Goal: Task Accomplishment & Management: Use online tool/utility

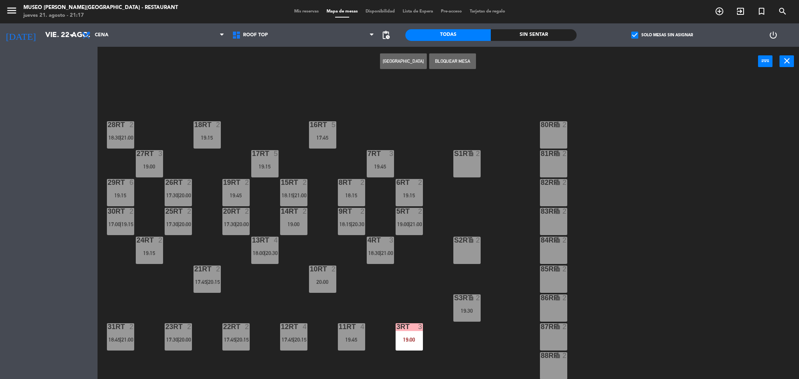
scroll to position [286, 0]
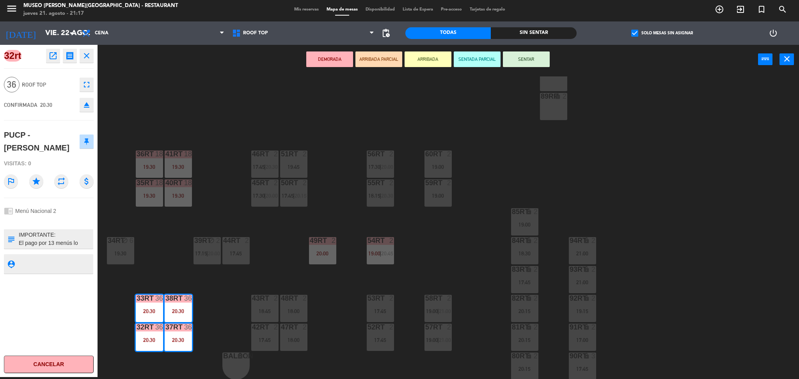
click at [89, 103] on icon "eject" at bounding box center [86, 104] width 9 height 9
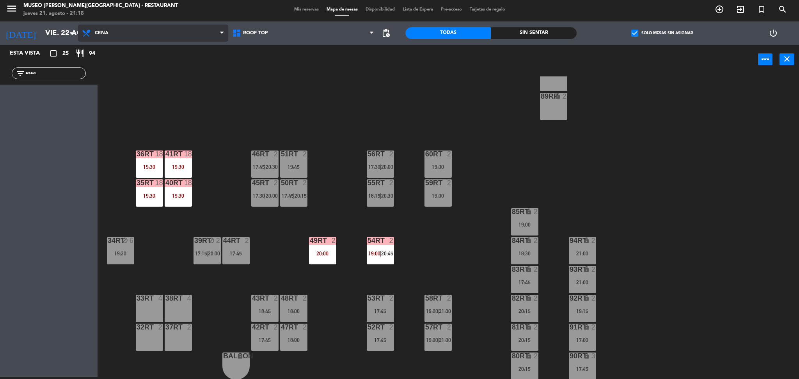
click at [136, 32] on span "Cena" at bounding box center [153, 33] width 150 height 17
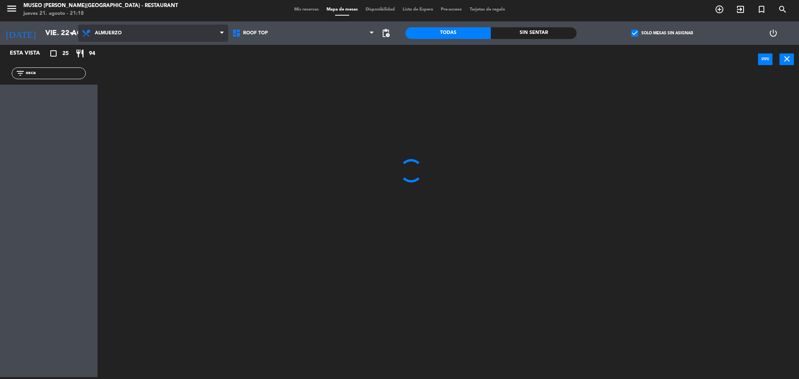
click at [154, 64] on ng-component "menu [GEOGRAPHIC_DATA][PERSON_NAME] - Restaurant [DATE] 21. agosto - 21:18 Mis …" at bounding box center [399, 188] width 799 height 381
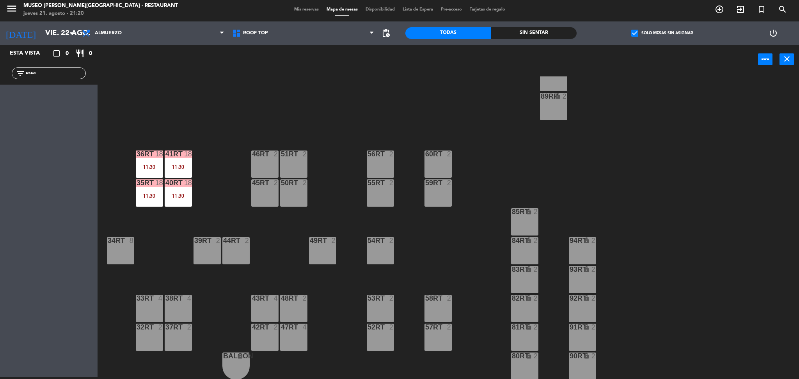
click at [0, 70] on div "filter_list osca" at bounding box center [49, 73] width 98 height 23
type input "i"
type input "tegr"
click at [631, 32] on span "check_box" at bounding box center [634, 33] width 7 height 7
click at [662, 33] on input "check_box Solo mesas sin asignar" at bounding box center [662, 33] width 0 height 0
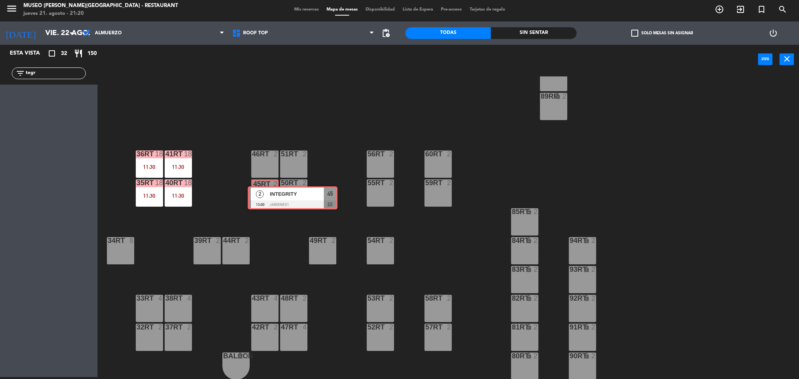
drag, startPoint x: 18, startPoint y: 99, endPoint x: 263, endPoint y: 195, distance: 263.4
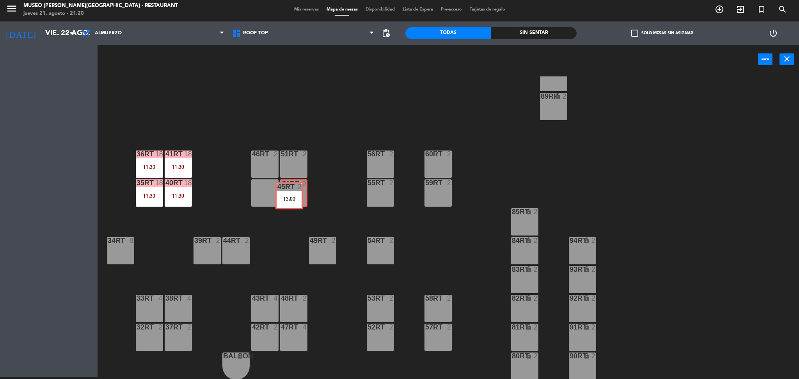
scroll to position [0, 0]
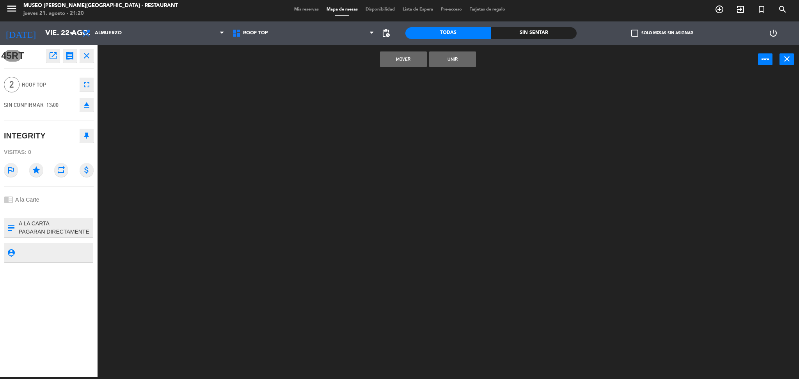
drag, startPoint x: 259, startPoint y: 190, endPoint x: 297, endPoint y: 193, distance: 38.0
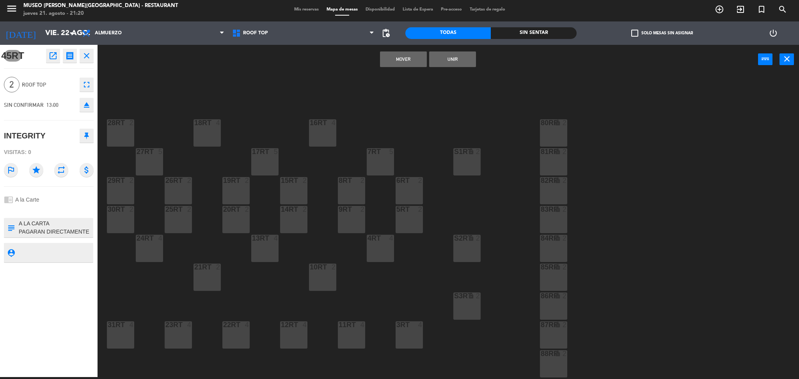
click at [297, 193] on div "15RT 2" at bounding box center [293, 190] width 27 height 27
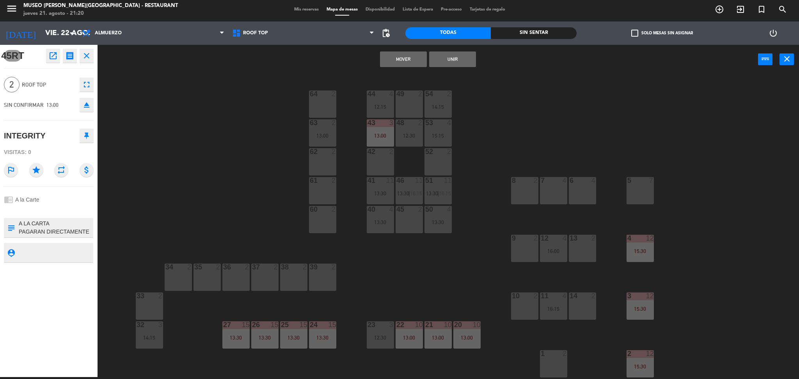
click at [248, 153] on div "44 4 12:15 49 2 54 2 14:15 64 2 48 2 12:30 53 4 15:15 63 2 13:00 43 3 13:00 62 …" at bounding box center [452, 227] width 694 height 303
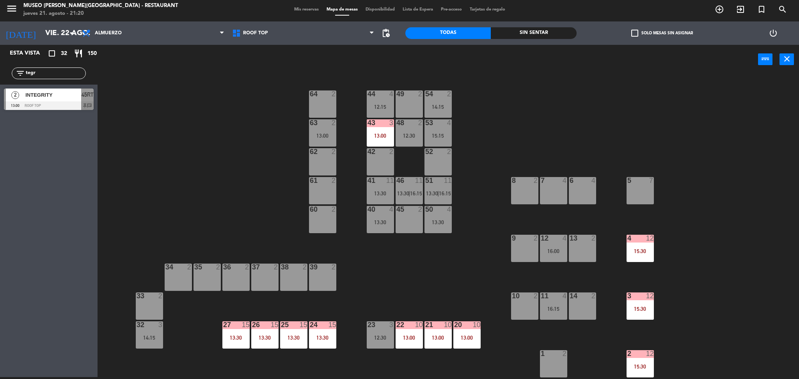
click at [84, 98] on span "45RT" at bounding box center [88, 94] width 12 height 9
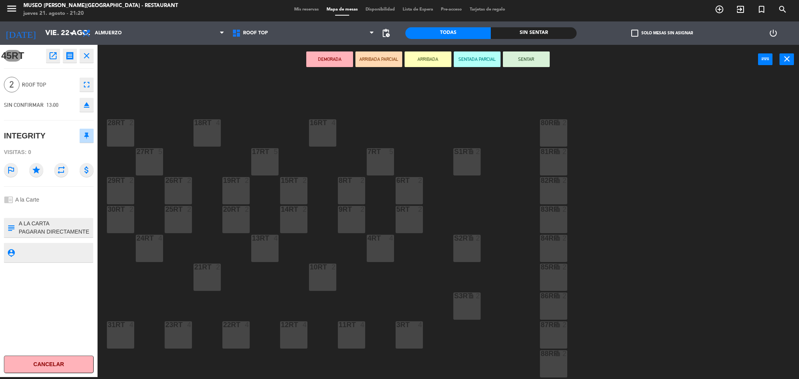
scroll to position [286, 0]
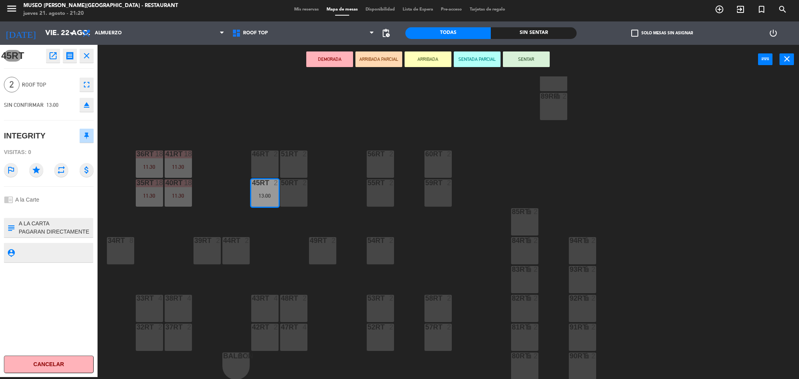
click at [321, 68] on div "DEMORADA ARRIBADA PARCIAL ARRIBADA SENTADA PARCIAL SENTAR power_input close" at bounding box center [428, 60] width 660 height 30
click at [319, 59] on button "DEMORADA" at bounding box center [329, 59] width 47 height 16
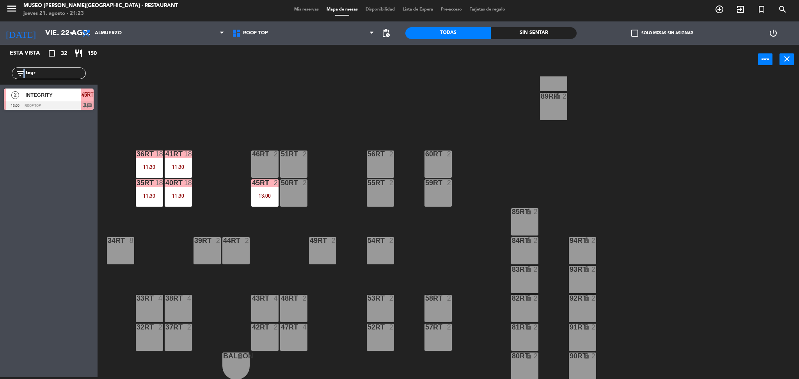
drag, startPoint x: 57, startPoint y: 67, endPoint x: 23, endPoint y: 74, distance: 34.2
click at [23, 74] on div "filter_list tegr" at bounding box center [49, 73] width 74 height 12
click at [70, 74] on input "tegr" at bounding box center [55, 73] width 60 height 9
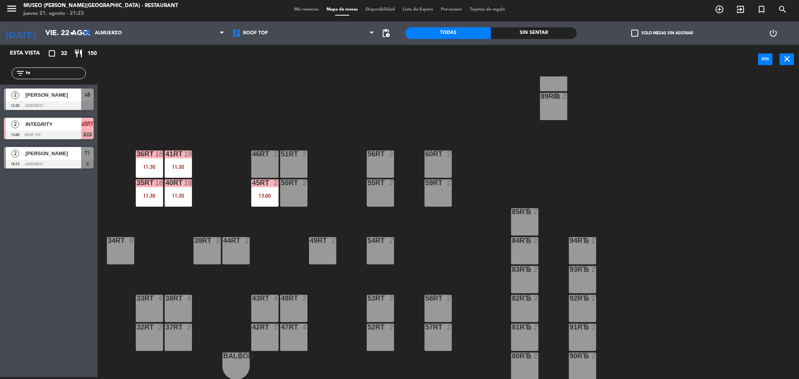
type input "t"
type input "per"
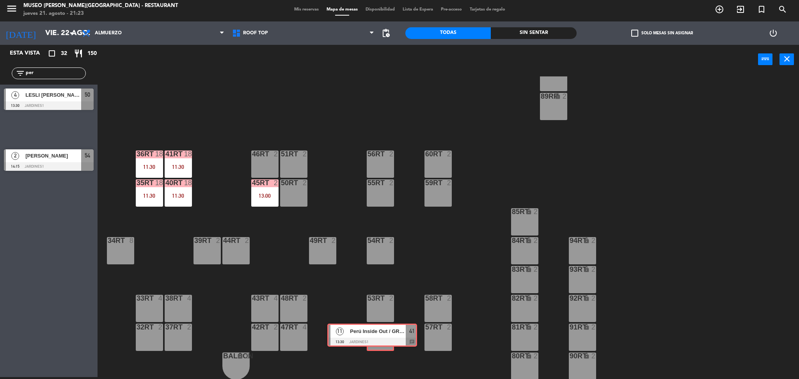
drag, startPoint x: 55, startPoint y: 131, endPoint x: 376, endPoint y: 334, distance: 380.0
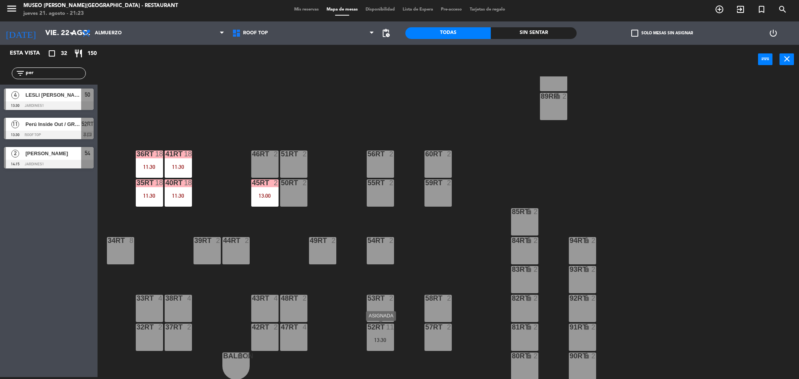
click at [382, 330] on div at bounding box center [380, 327] width 13 height 7
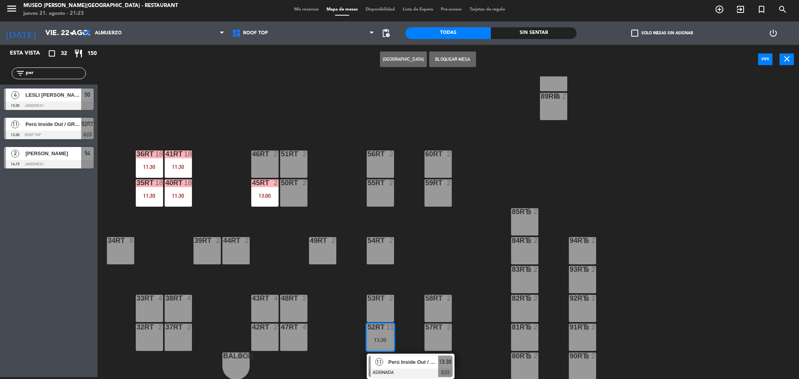
click at [437, 264] on div "18RT 4 16RT 4 28RT 2 80RR lock 2 27RT 5 7RT 5 S1RT lock 2 17RT 5 81RR lock 2 29…" at bounding box center [452, 227] width 694 height 303
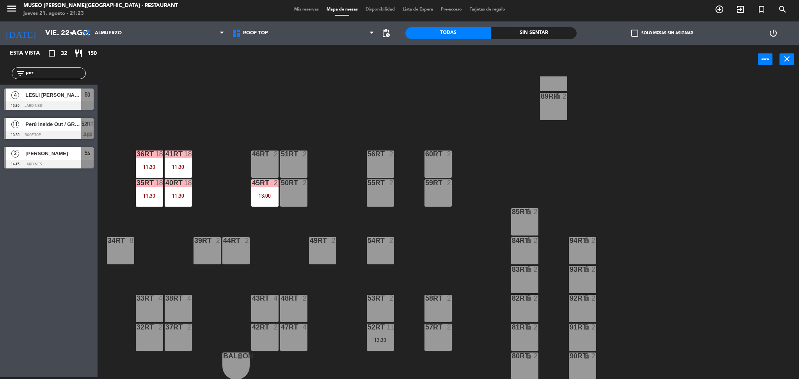
click at [437, 264] on div "18RT 4 16RT 4 28RT 2 80RR lock 2 27RT 5 7RT 5 S1RT lock 2 17RT 5 81RR lock 2 29…" at bounding box center [452, 227] width 694 height 303
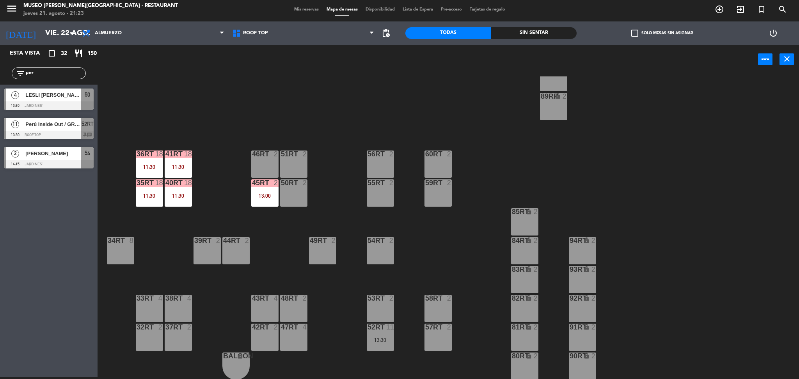
click at [381, 332] on div "52RT 11 13:30" at bounding box center [380, 337] width 27 height 27
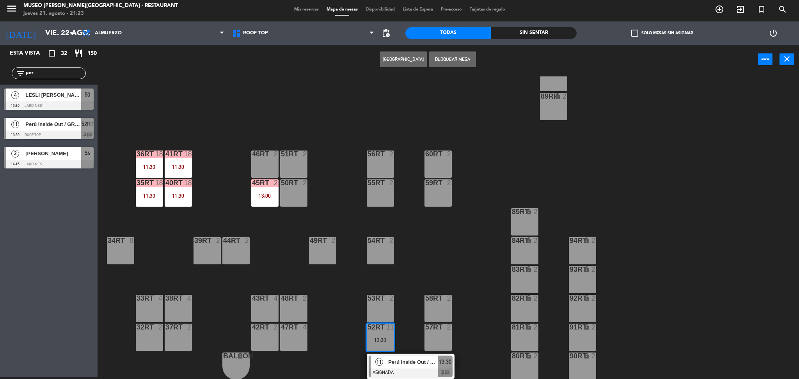
click at [415, 365] on span "Perú Inside Out / GRUPO [PERSON_NAME] X10" at bounding box center [413, 362] width 50 height 8
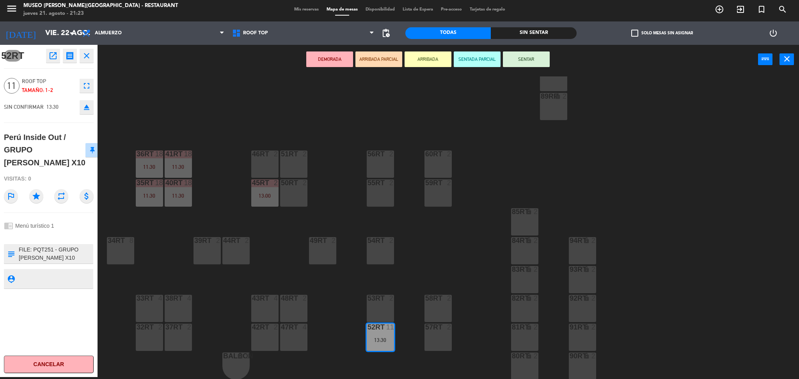
click at [275, 337] on div "42RT 2" at bounding box center [264, 337] width 27 height 27
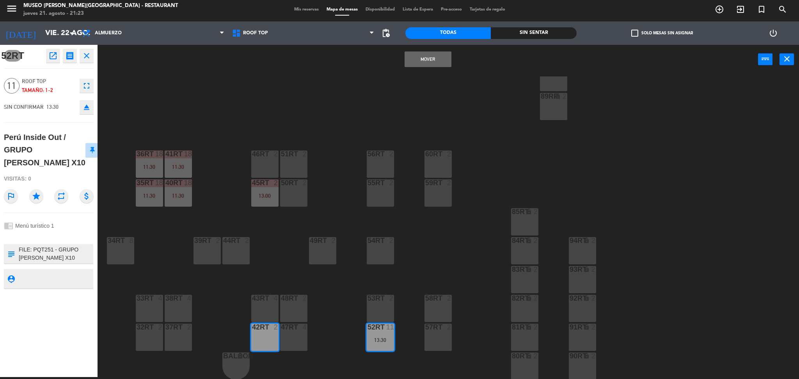
click at [271, 308] on div "43RT 4" at bounding box center [264, 308] width 27 height 27
click at [287, 308] on div "48RT 2" at bounding box center [293, 308] width 27 height 27
click at [292, 345] on div "47RT 4" at bounding box center [293, 337] width 27 height 27
click at [323, 325] on div "18RT 4 16RT 4 28RT 2 80RR lock 2 27RT 5 7RT 5 S1RT lock 2 17RT 5 81RR lock 2 29…" at bounding box center [452, 227] width 694 height 303
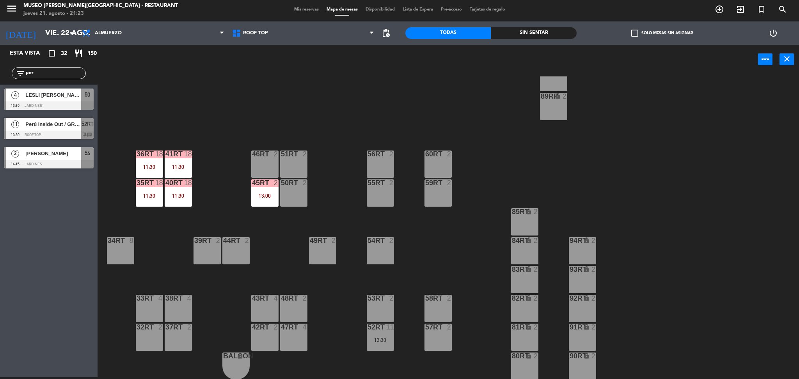
click at [373, 339] on div "13:30" at bounding box center [380, 339] width 27 height 5
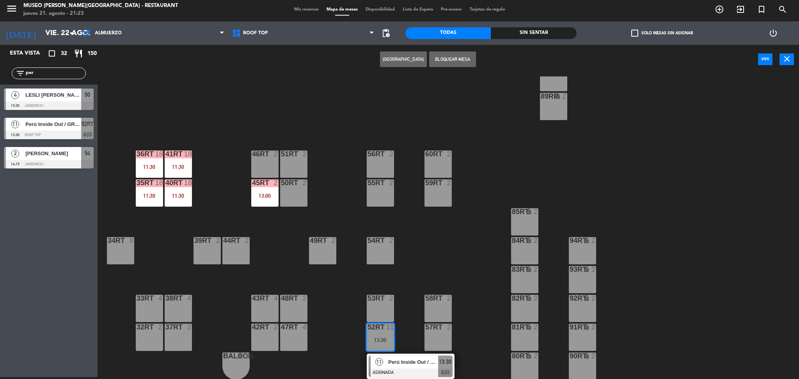
click at [392, 354] on div "11 Perú Inside Out / GRUPO [PERSON_NAME] X10 ASIGNADA 13:30 chat" at bounding box center [411, 366] width 88 height 25
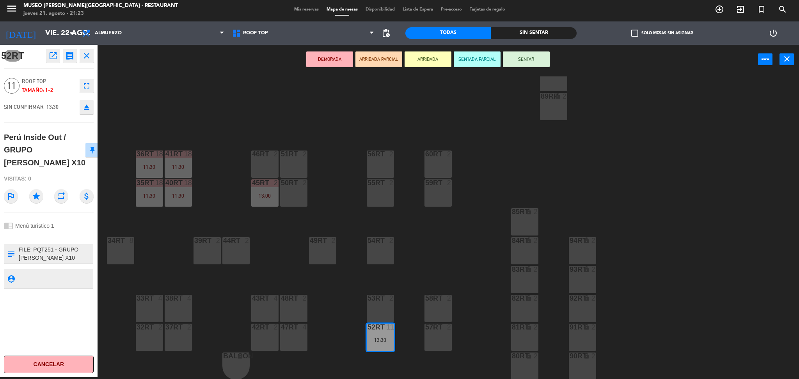
click at [263, 305] on div "43RT 4" at bounding box center [264, 308] width 27 height 27
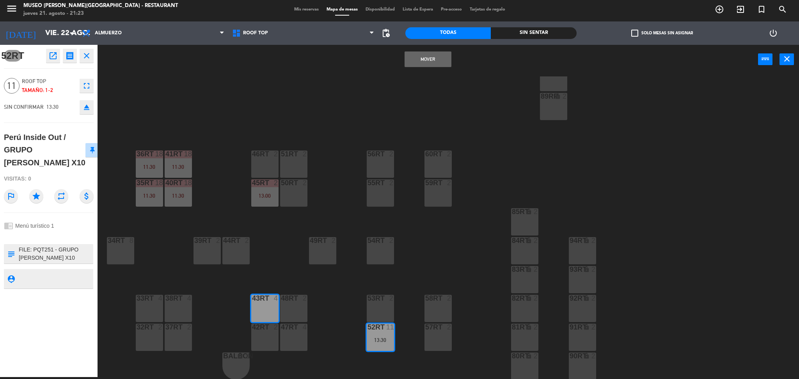
click at [342, 340] on div "18RT 4 16RT 4 28RT 2 80RR lock 2 27RT 5 7RT 5 S1RT lock 2 17RT 5 81RR lock 2 29…" at bounding box center [452, 227] width 694 height 303
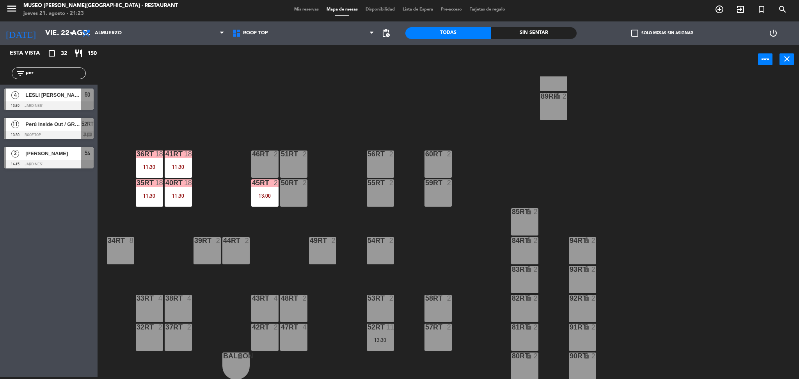
click at [373, 341] on div "13:30" at bounding box center [380, 339] width 27 height 5
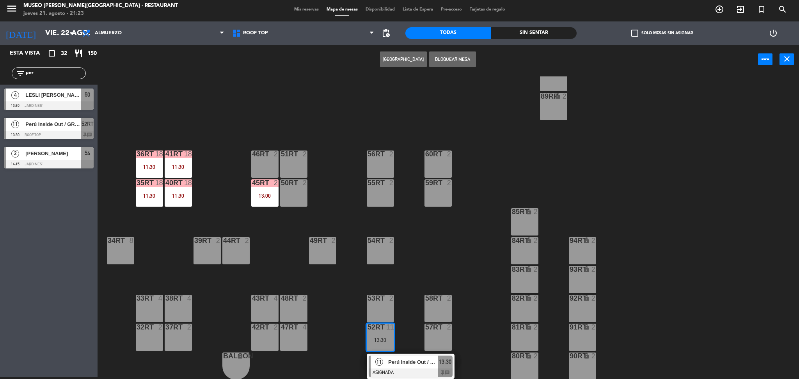
click at [393, 354] on div "11 Perú Inside Out / GRUPO [PERSON_NAME] X10 ASIGNADA 13:30 chat" at bounding box center [411, 366] width 88 height 25
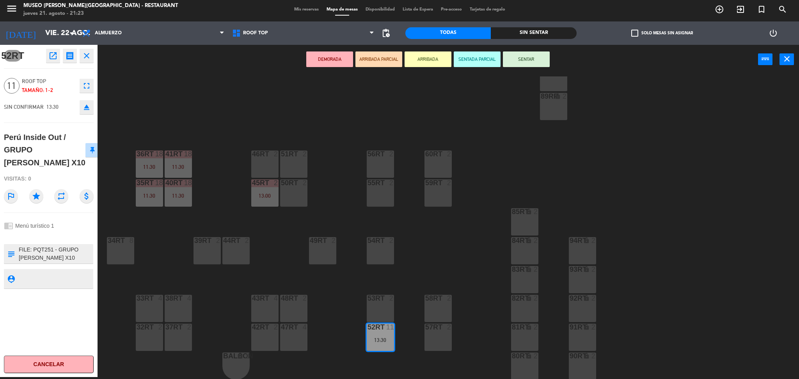
click at [95, 113] on div "52RT open_in_new receipt 1:30 PM [DATE] personas Perú Inside Out / GRUPO [PERSO…" at bounding box center [49, 211] width 98 height 332
click at [86, 105] on icon "eject" at bounding box center [86, 107] width 9 height 9
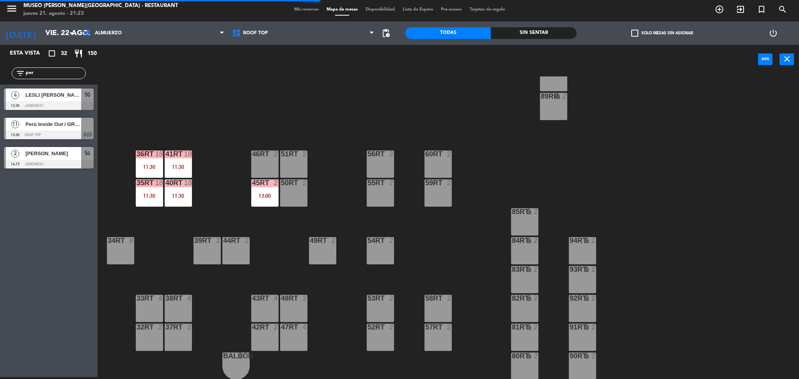
click at [27, 126] on span "Perú Inside Out / GRUPO [PERSON_NAME] X10" at bounding box center [53, 124] width 56 height 8
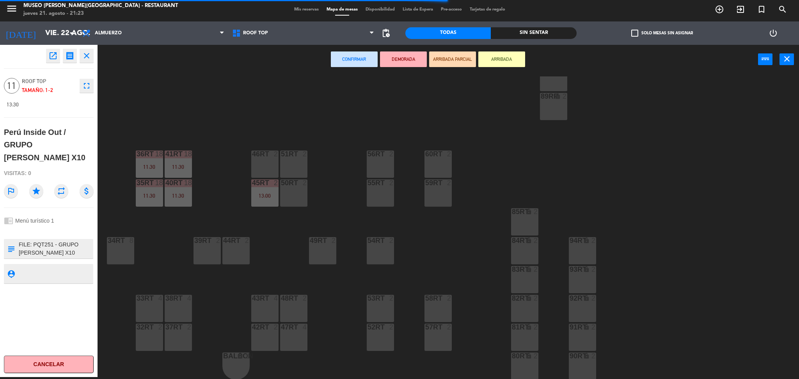
click at [298, 310] on div "48RT 2" at bounding box center [293, 308] width 27 height 27
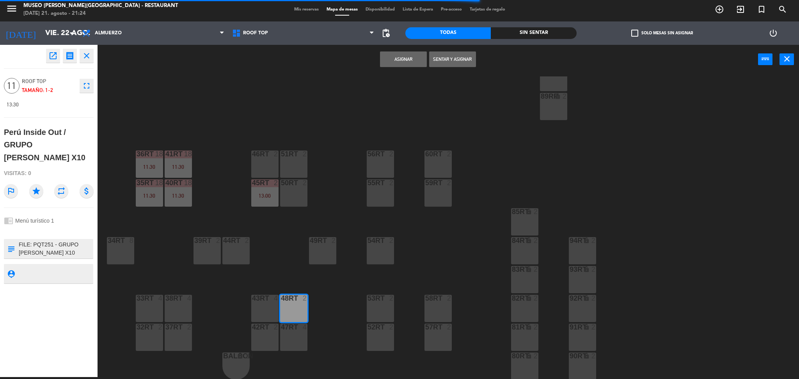
click at [270, 307] on div "43RT 4" at bounding box center [264, 308] width 27 height 27
click at [261, 335] on div "42RT 2" at bounding box center [264, 337] width 27 height 27
click at [289, 335] on div "47RT 4" at bounding box center [293, 337] width 27 height 27
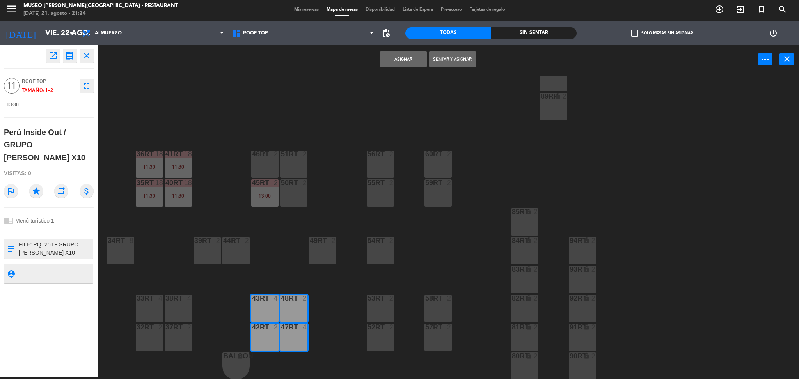
click at [396, 57] on button "Asignar" at bounding box center [403, 59] width 47 height 16
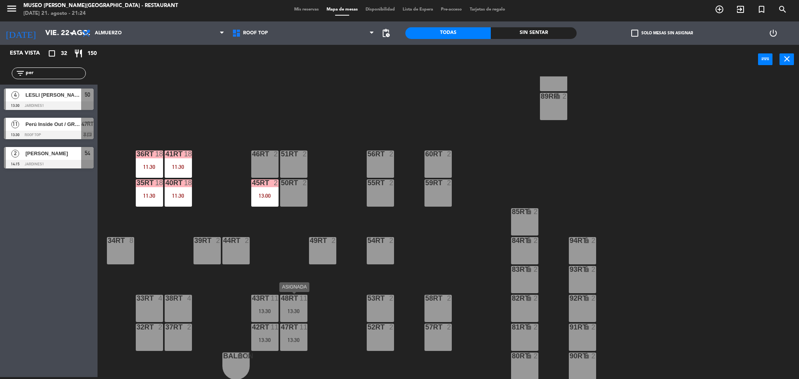
click at [296, 309] on div "13:30" at bounding box center [293, 311] width 27 height 5
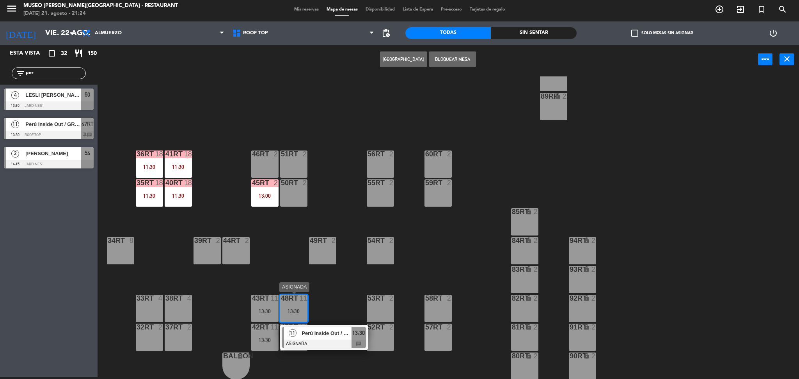
click at [321, 331] on span "Perú Inside Out / GRUPO [PERSON_NAME] X10" at bounding box center [327, 333] width 50 height 8
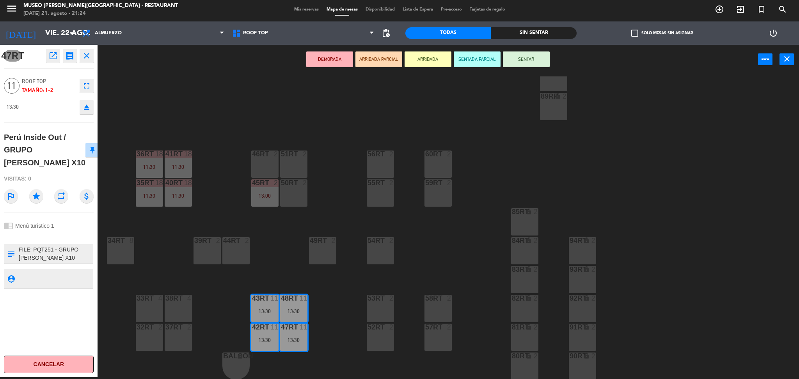
click at [314, 62] on button "DEMORADA" at bounding box center [329, 59] width 47 height 16
